Goal: Task Accomplishment & Management: Use online tool/utility

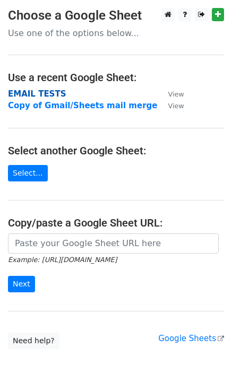
click at [46, 91] on strong "EMAIL TESTS" at bounding box center [37, 94] width 58 height 10
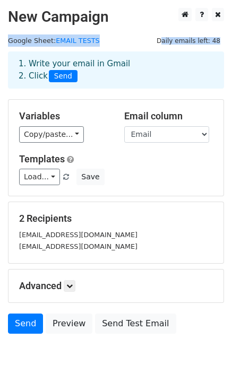
drag, startPoint x: 228, startPoint y: 39, endPoint x: 164, endPoint y: 40, distance: 64.1
click at [164, 40] on main "New Campaign Daily emails left: 48 Google Sheet: EMAIL TESTS 1. Write your emai…" at bounding box center [116, 173] width 232 height 331
